Goal: Information Seeking & Learning: Learn about a topic

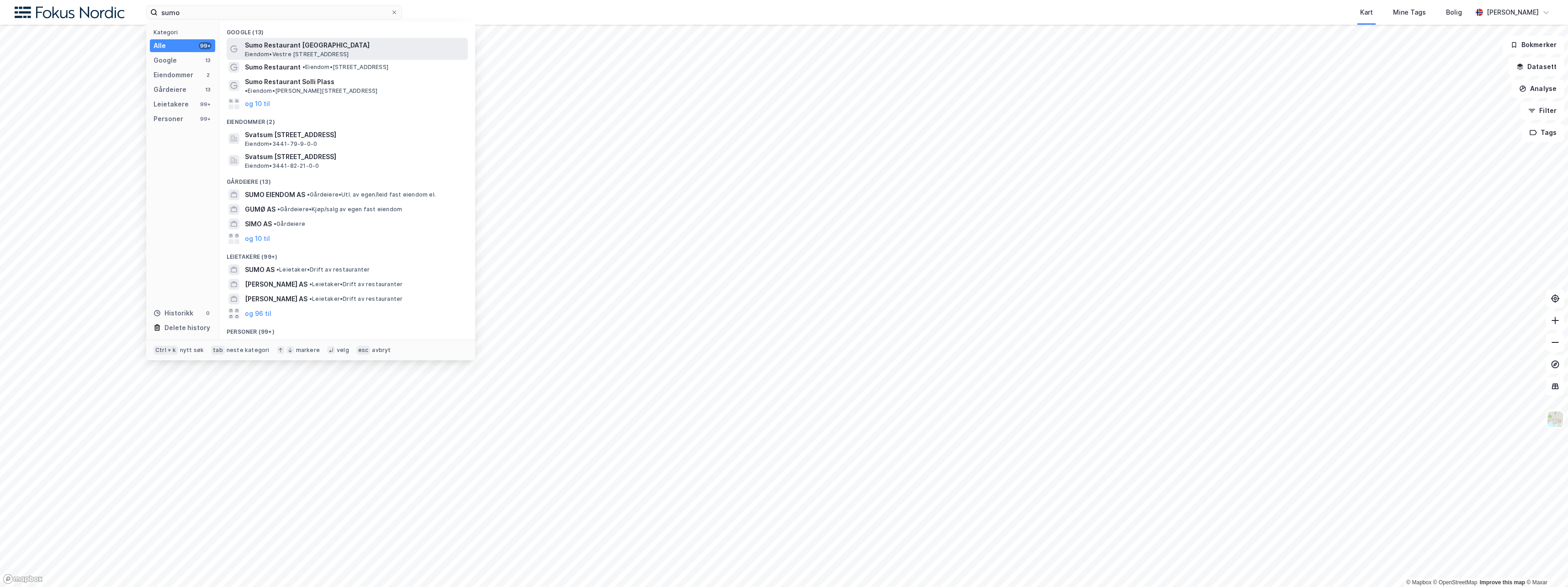
click at [288, 55] on span "Eiendom • [STREET_ADDRESS]" at bounding box center [296, 54] width 103 height 7
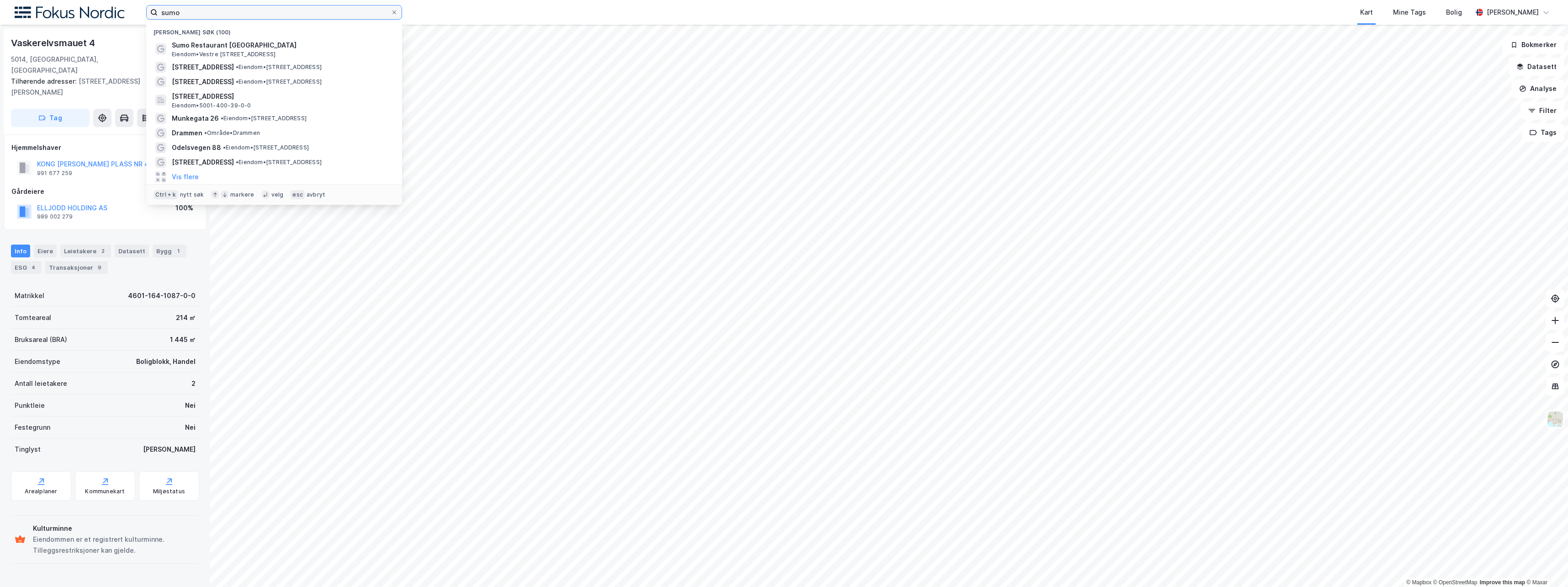
drag, startPoint x: 182, startPoint y: 10, endPoint x: 158, endPoint y: 16, distance: 24.7
click at [158, 16] on input "sumo" at bounding box center [274, 12] width 233 height 14
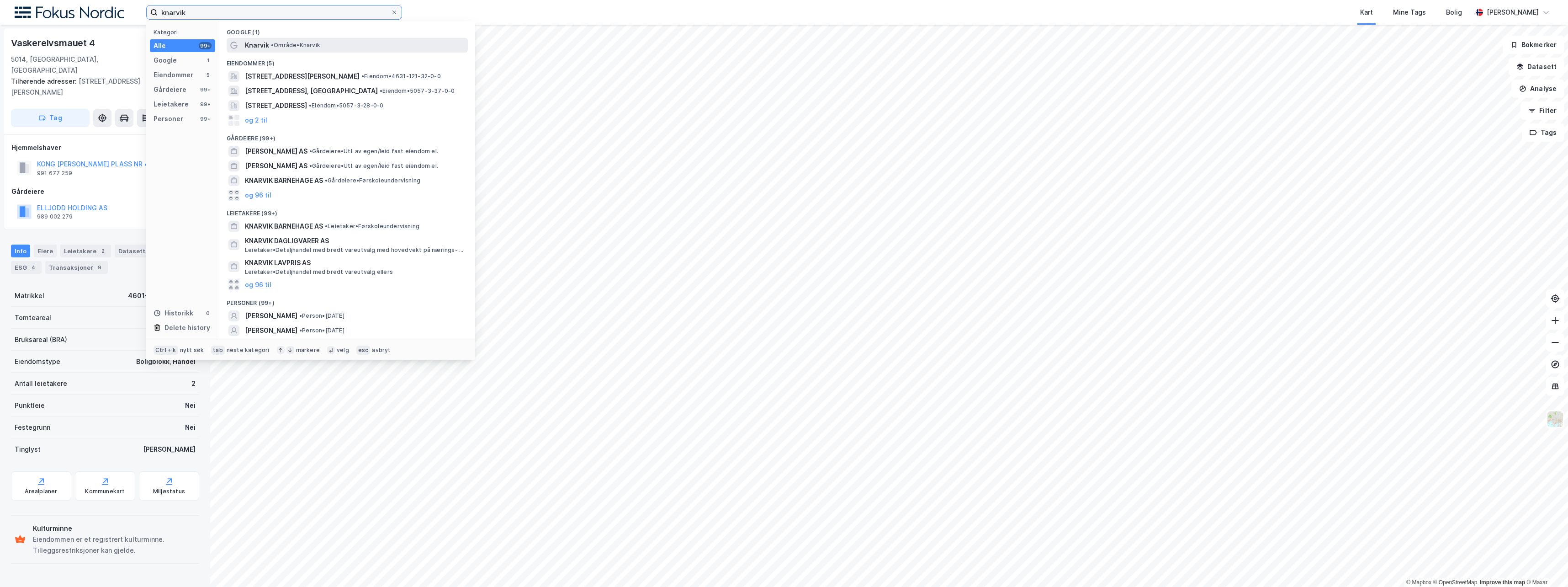
type input "knarvik"
